Goal: Entertainment & Leisure: Consume media (video, audio)

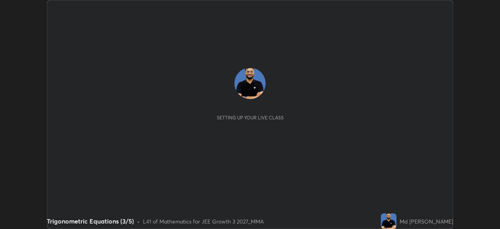
scroll to position [229, 500]
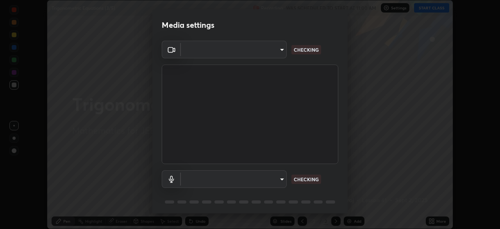
type input "f7d245abf0684c24fcfca86869c925f05e5e90ab47e824b3f573f0e27bb25b40"
type input "default"
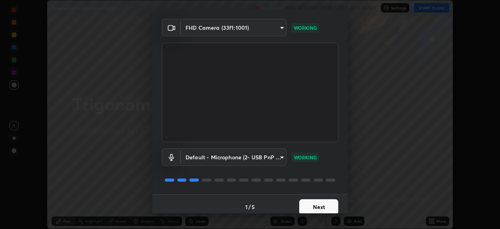
scroll to position [28, 0]
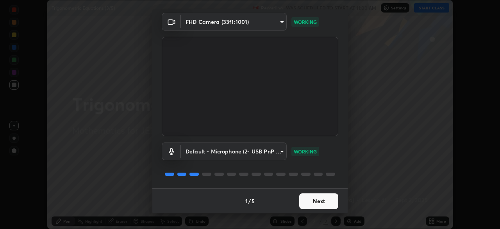
click at [310, 200] on button "Next" at bounding box center [318, 201] width 39 height 16
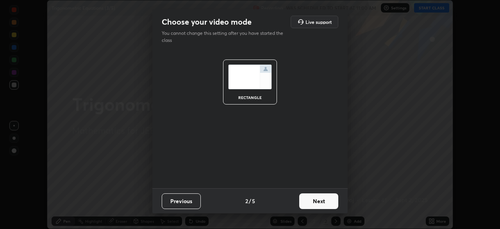
scroll to position [0, 0]
click at [310, 199] on button "Next" at bounding box center [318, 201] width 39 height 16
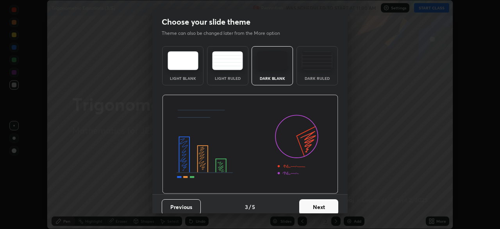
click at [308, 200] on button "Next" at bounding box center [318, 207] width 39 height 16
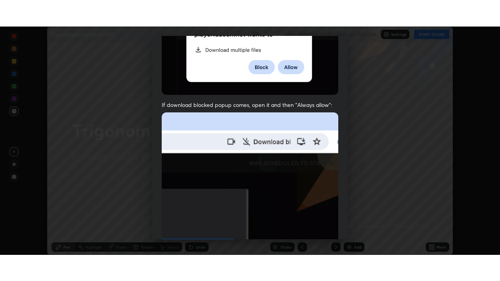
scroll to position [187, 0]
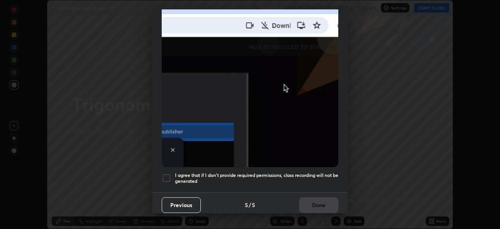
click at [168, 173] on div at bounding box center [166, 177] width 9 height 9
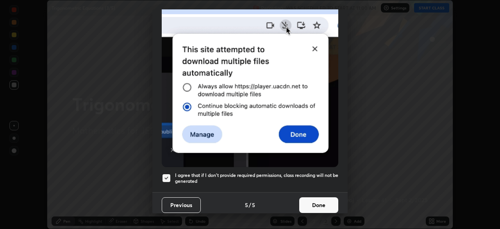
click at [310, 203] on button "Done" at bounding box center [318, 205] width 39 height 16
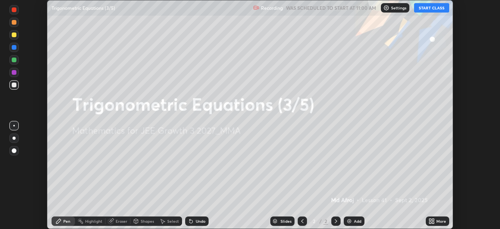
click at [436, 7] on button "START CLASS" at bounding box center [431, 7] width 35 height 9
click at [438, 220] on div "More" at bounding box center [442, 221] width 10 height 4
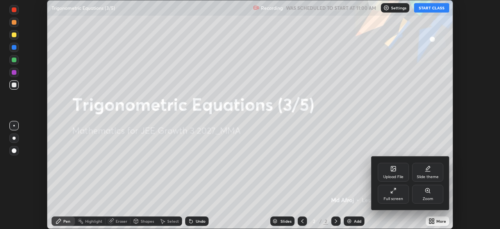
click at [402, 199] on div "Full screen" at bounding box center [394, 199] width 20 height 4
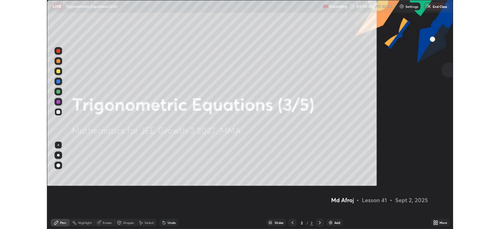
scroll to position [281, 500]
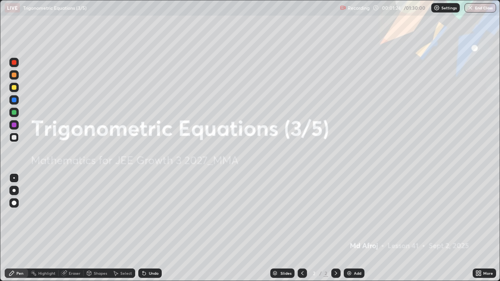
click at [356, 228] on div "Add" at bounding box center [354, 273] width 21 height 9
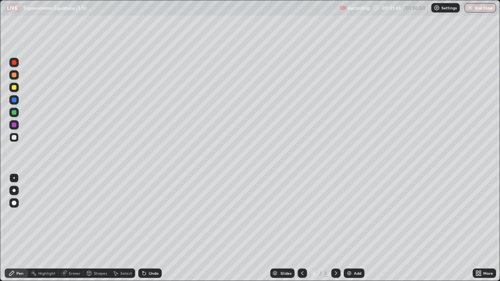
click at [14, 88] on div at bounding box center [14, 87] width 5 height 5
click at [153, 228] on div "Undo" at bounding box center [154, 274] width 10 height 4
click at [153, 228] on div "Undo" at bounding box center [149, 273] width 23 height 9
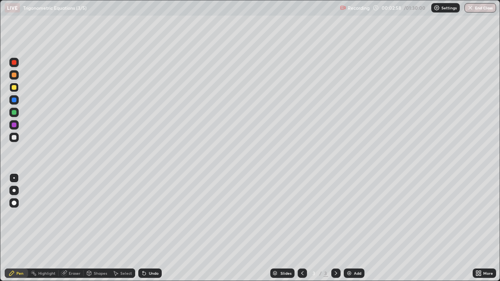
click at [153, 228] on div "Undo" at bounding box center [149, 273] width 23 height 9
click at [151, 228] on div "Undo" at bounding box center [149, 273] width 23 height 9
click at [15, 182] on div at bounding box center [13, 178] width 9 height 9
click at [351, 228] on img at bounding box center [349, 274] width 6 height 6
click at [299, 228] on icon at bounding box center [302, 274] width 6 height 6
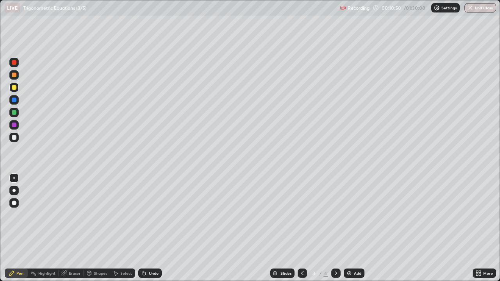
click at [332, 228] on div at bounding box center [336, 273] width 9 height 9
click at [301, 228] on icon at bounding box center [302, 274] width 6 height 6
click at [340, 228] on div at bounding box center [336, 273] width 9 height 9
click at [356, 228] on div "Add" at bounding box center [357, 274] width 7 height 4
click at [351, 228] on img at bounding box center [349, 274] width 6 height 6
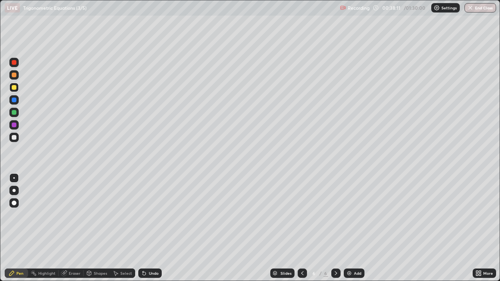
click at [16, 89] on div at bounding box center [14, 87] width 5 height 5
click at [349, 228] on img at bounding box center [349, 274] width 6 height 6
click at [350, 228] on img at bounding box center [349, 274] width 6 height 6
click at [15, 89] on div at bounding box center [14, 87] width 5 height 5
click at [152, 228] on div "Undo" at bounding box center [154, 274] width 10 height 4
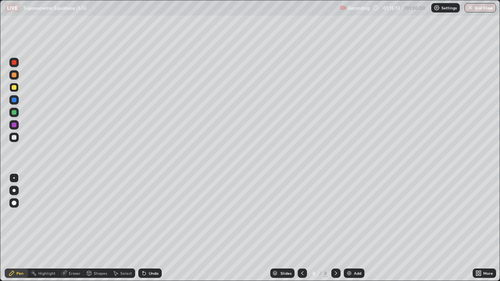
click at [148, 228] on div "Undo" at bounding box center [149, 273] width 23 height 9
click at [480, 9] on button "End Class" at bounding box center [481, 7] width 32 height 9
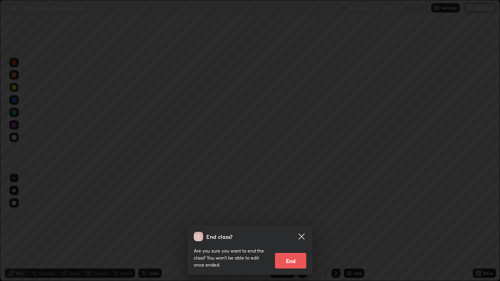
click at [290, 228] on button "End" at bounding box center [290, 261] width 31 height 16
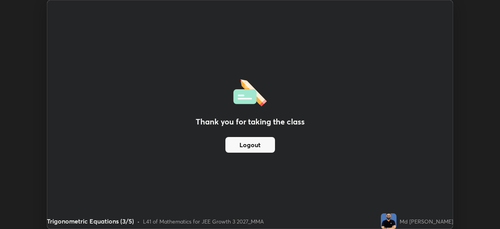
scroll to position [38867, 38595]
